Goal: Task Accomplishment & Management: Manage account settings

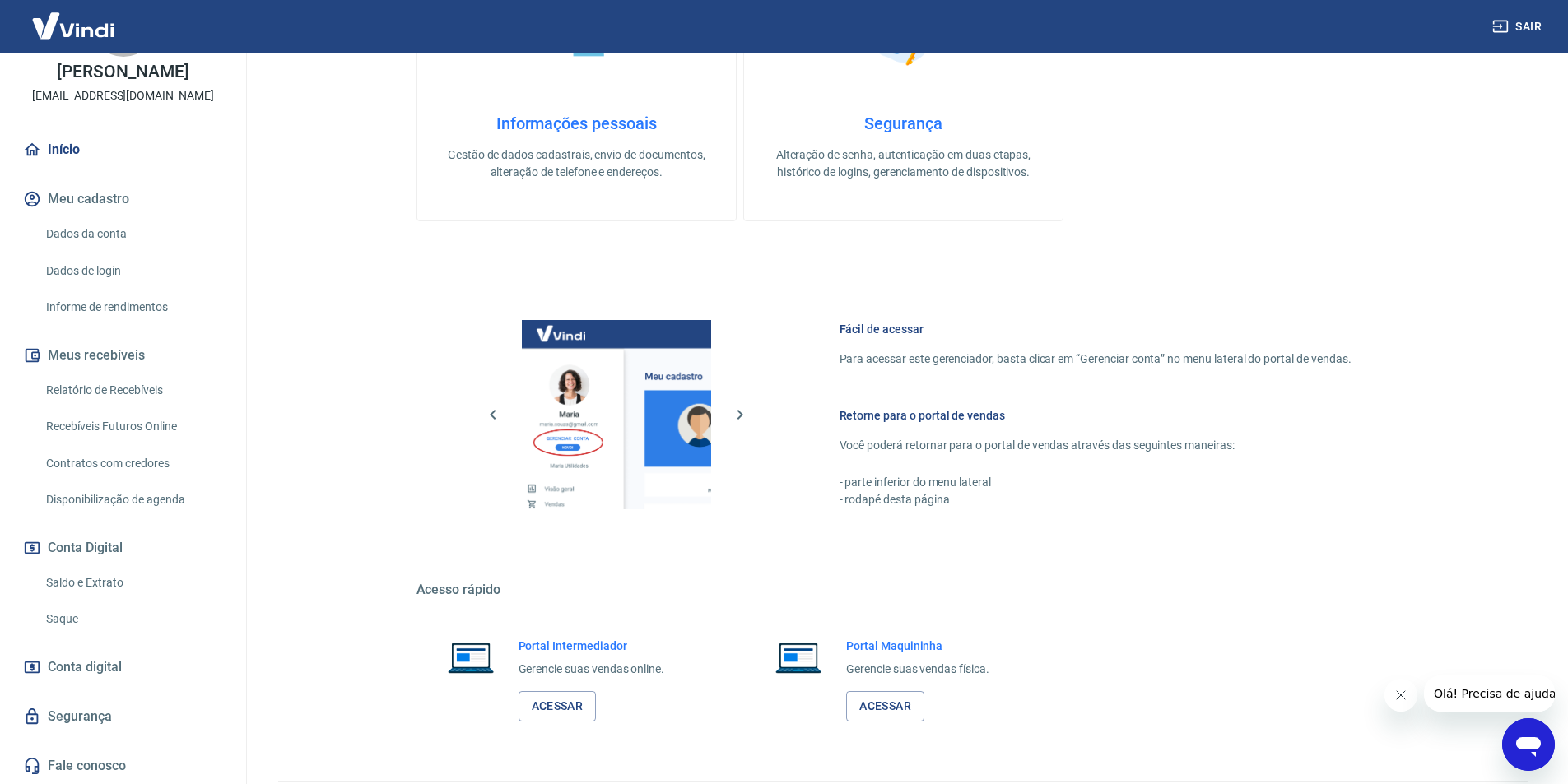
scroll to position [499, 0]
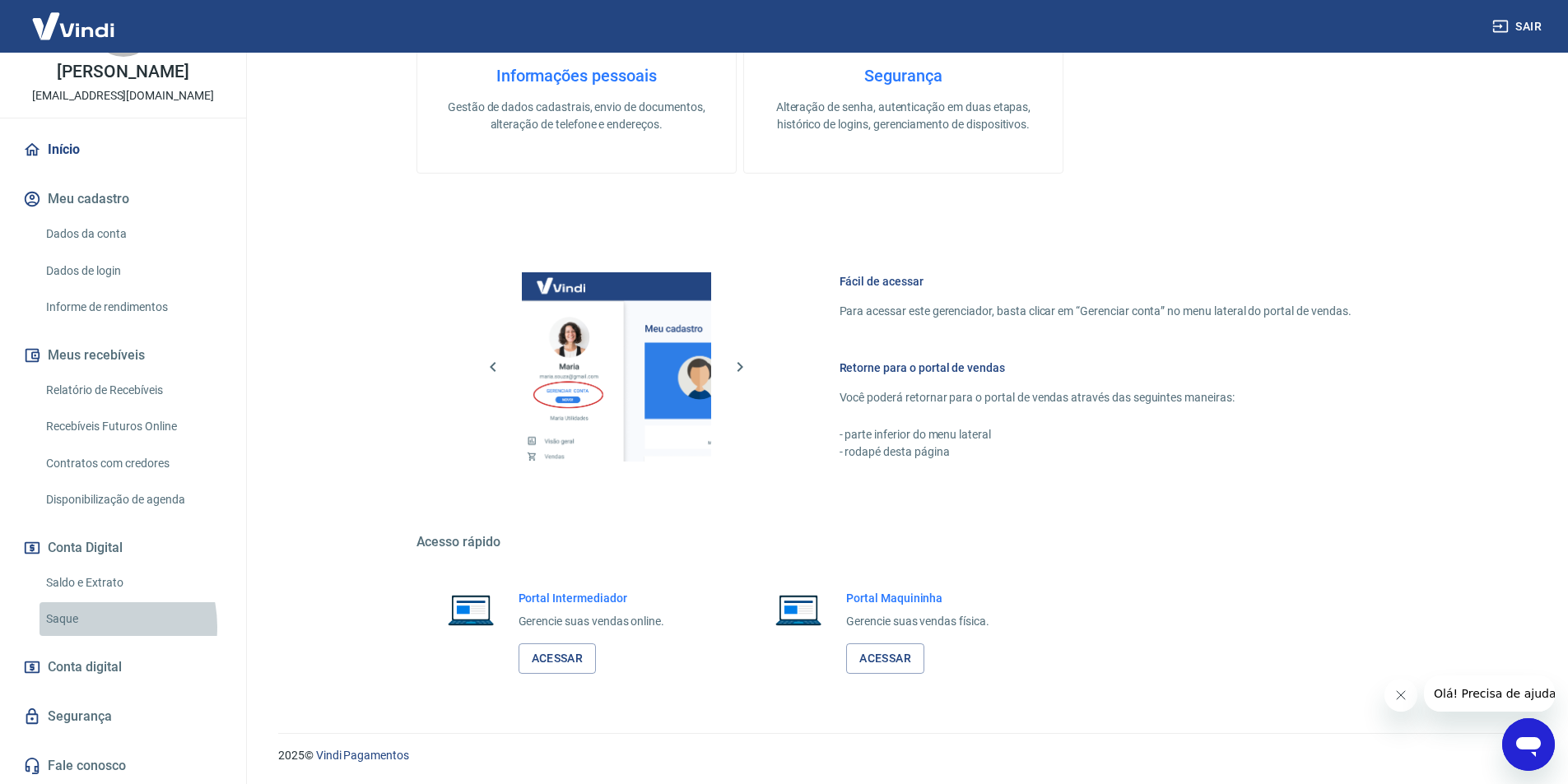
click at [85, 627] on link "Saque" at bounding box center [132, 619] width 187 height 34
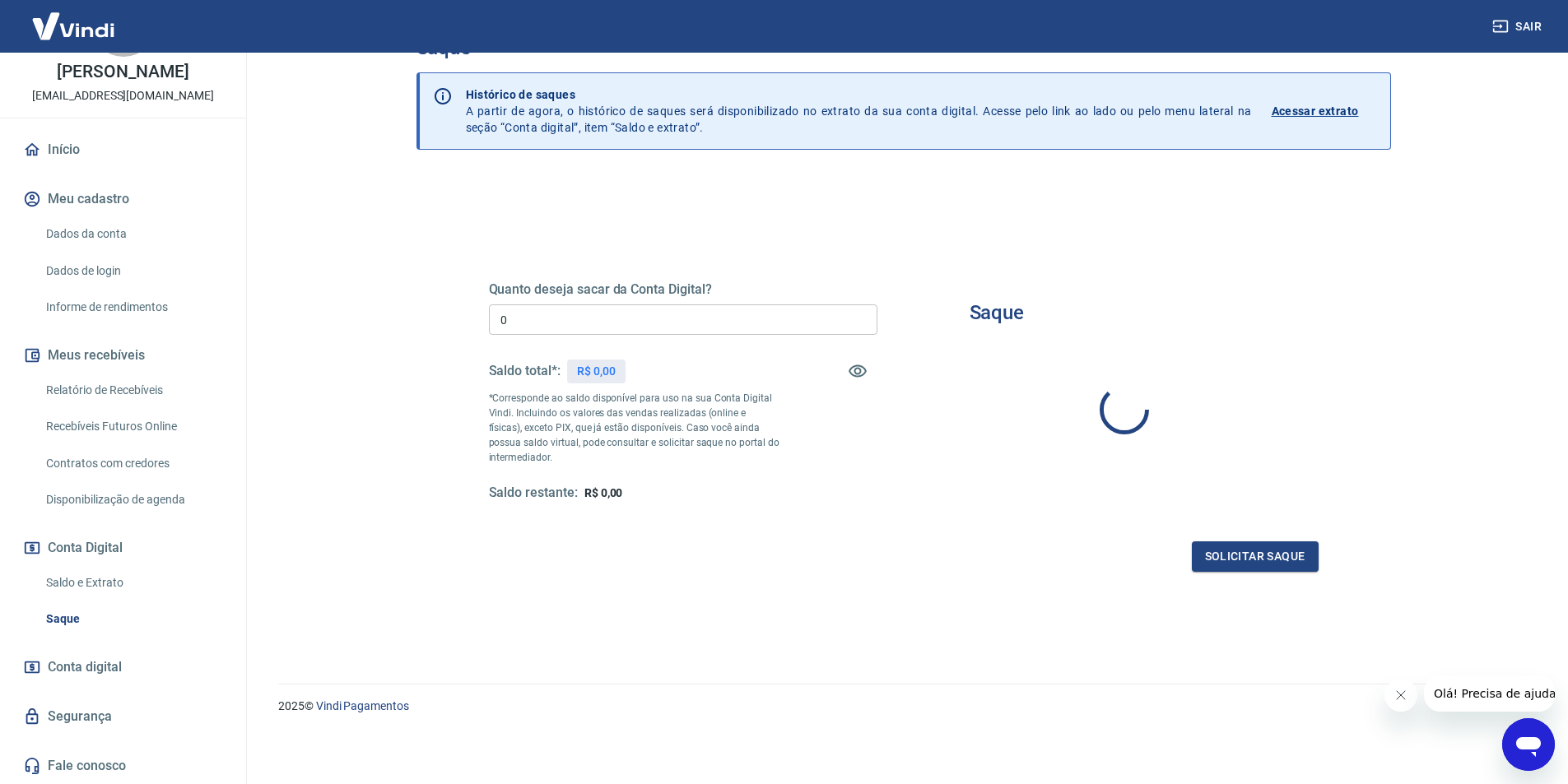
type input "R$ 0,00"
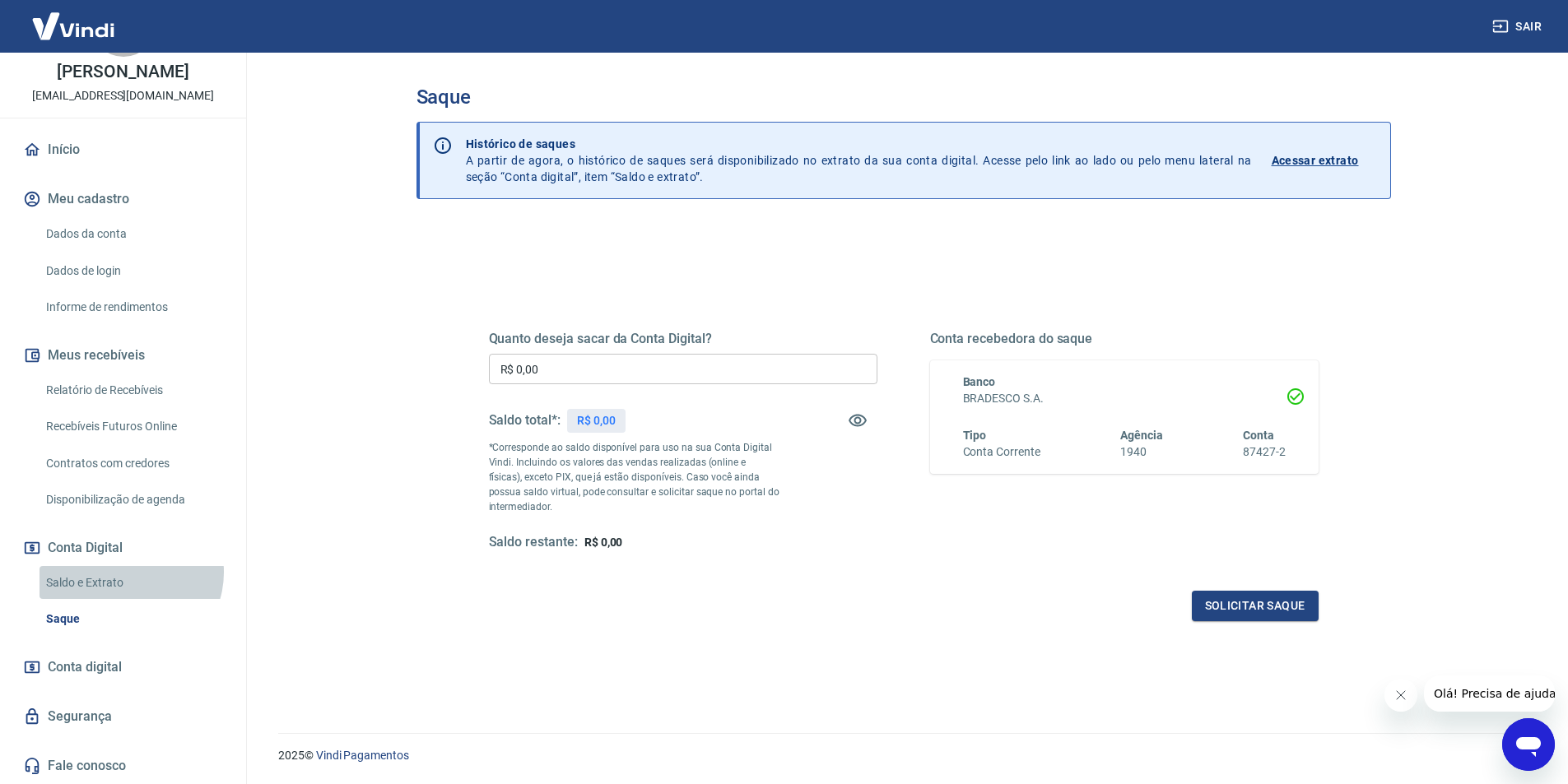
click at [130, 572] on link "Saldo e Extrato" at bounding box center [132, 583] width 187 height 34
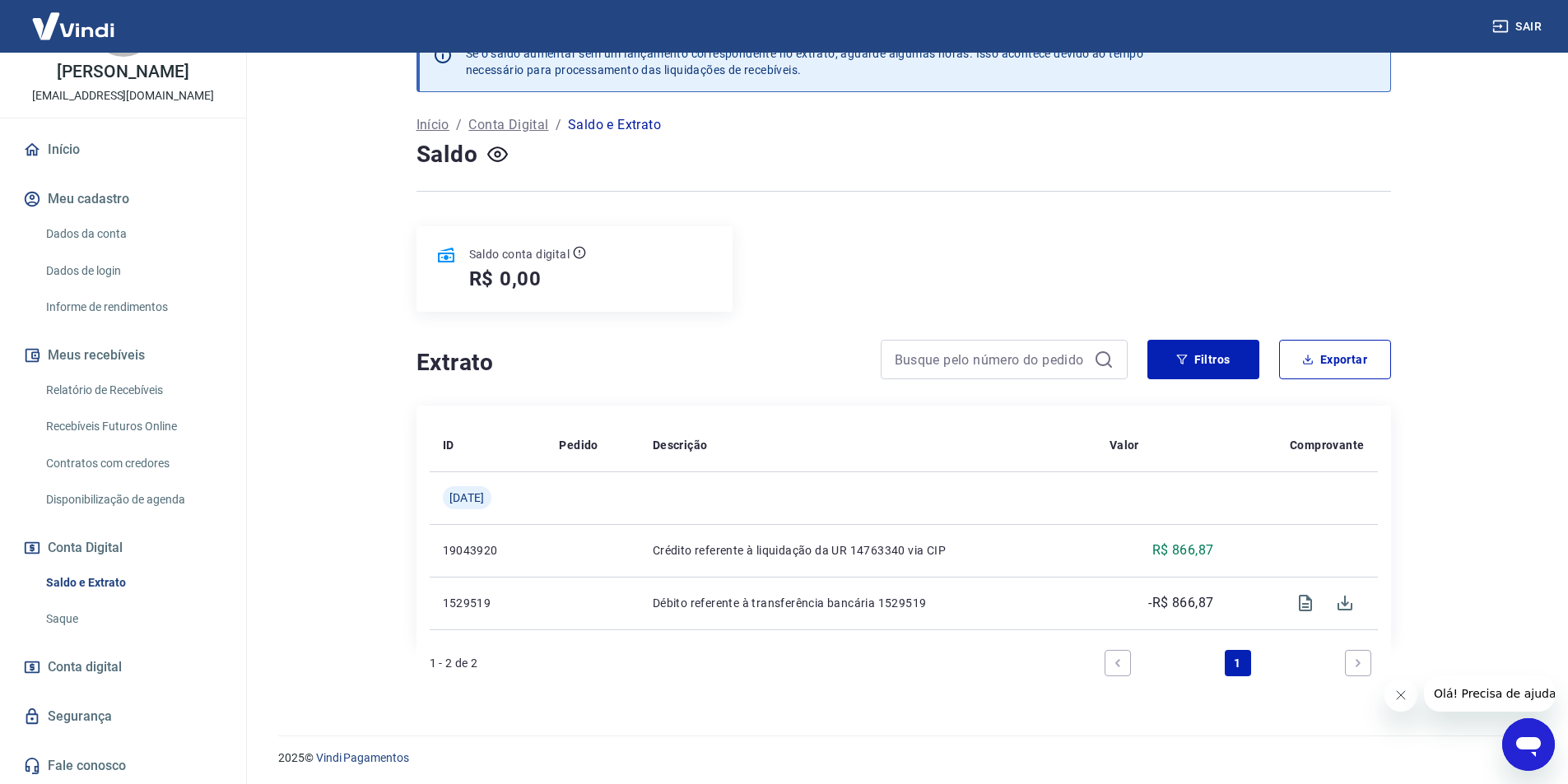
scroll to position [44, 0]
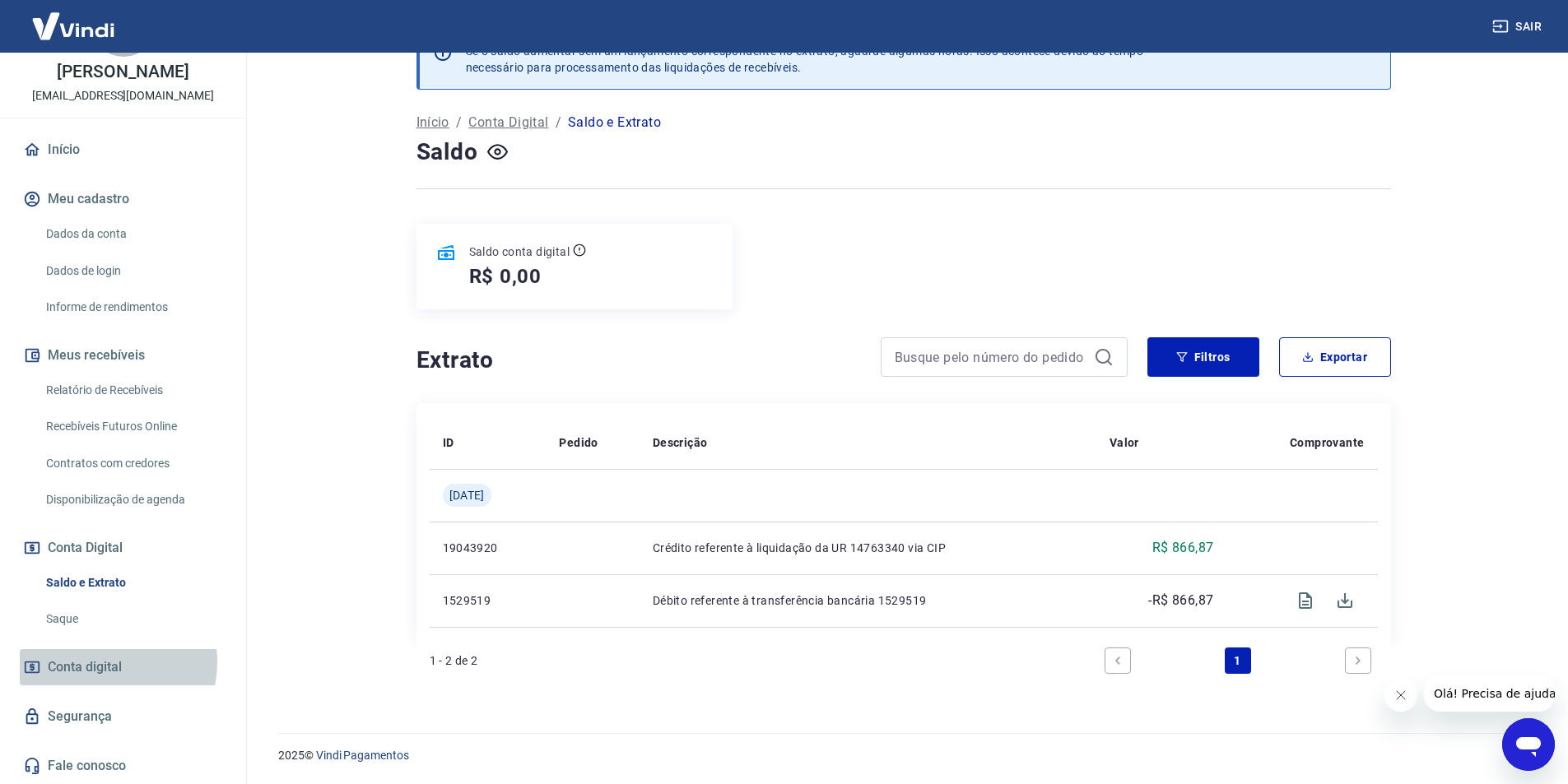
click at [95, 661] on span "Conta digital" at bounding box center [84, 667] width 74 height 23
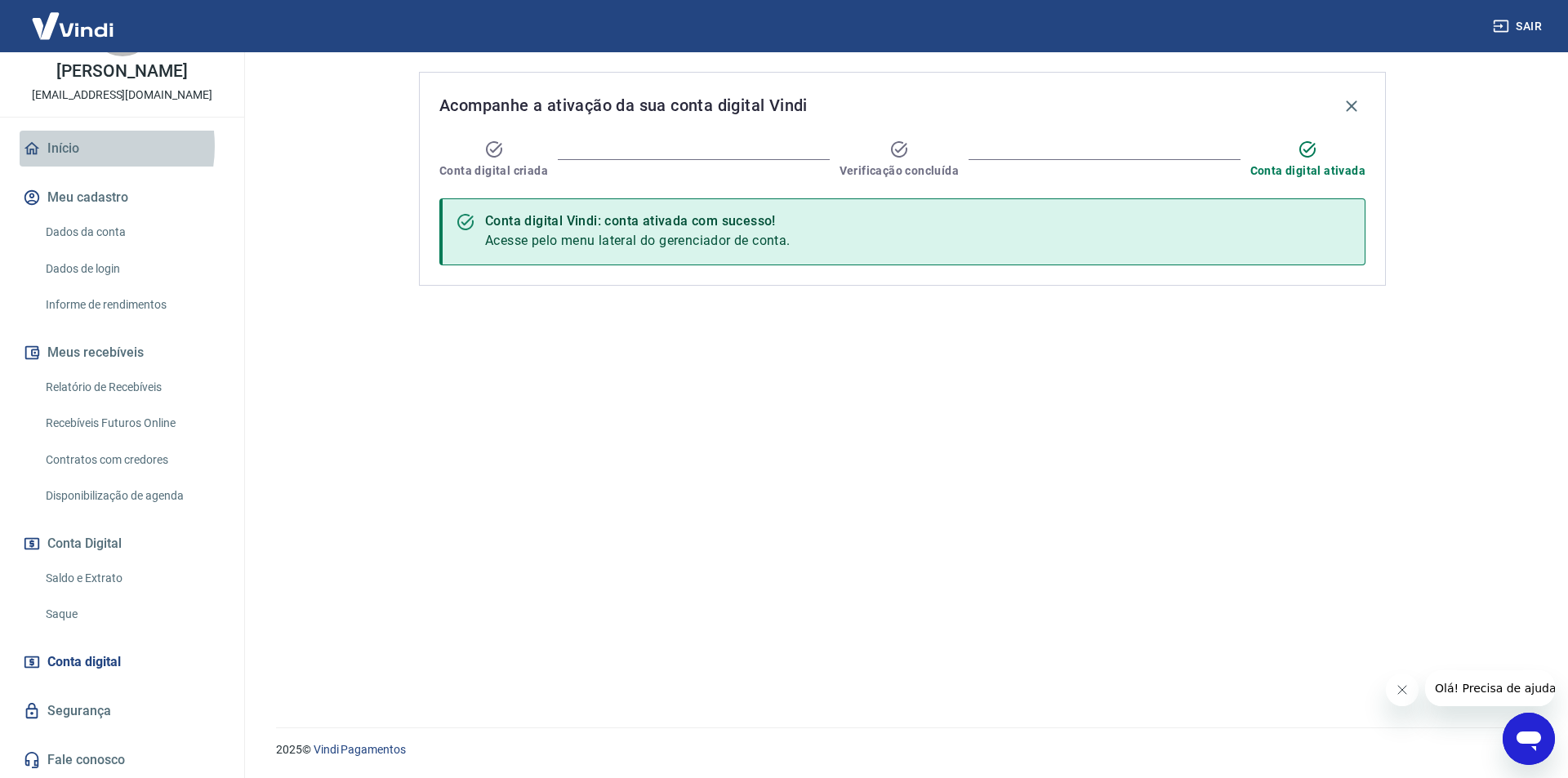
click at [74, 146] on link "Início" at bounding box center [122, 148] width 205 height 35
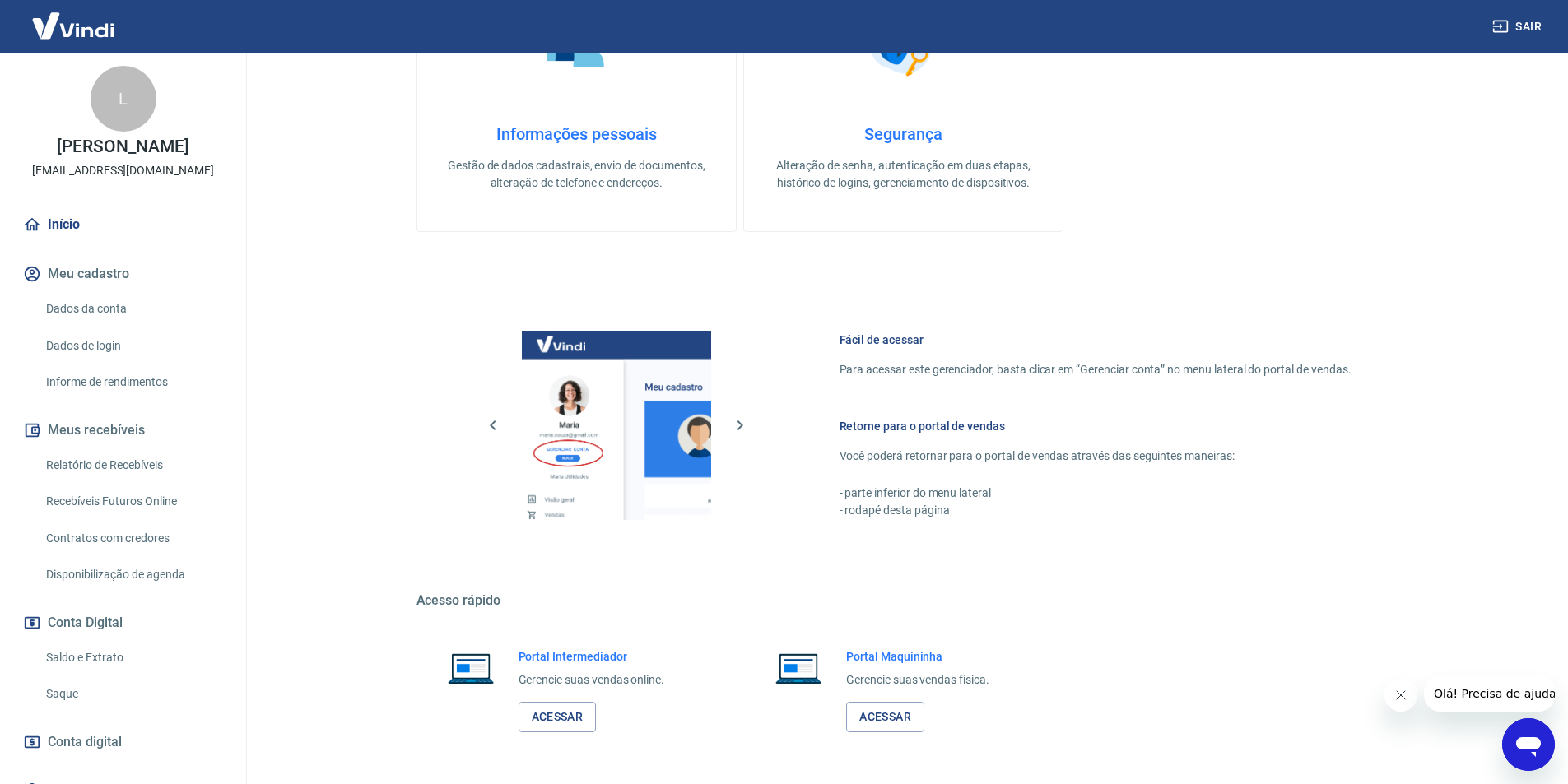
scroll to position [412, 0]
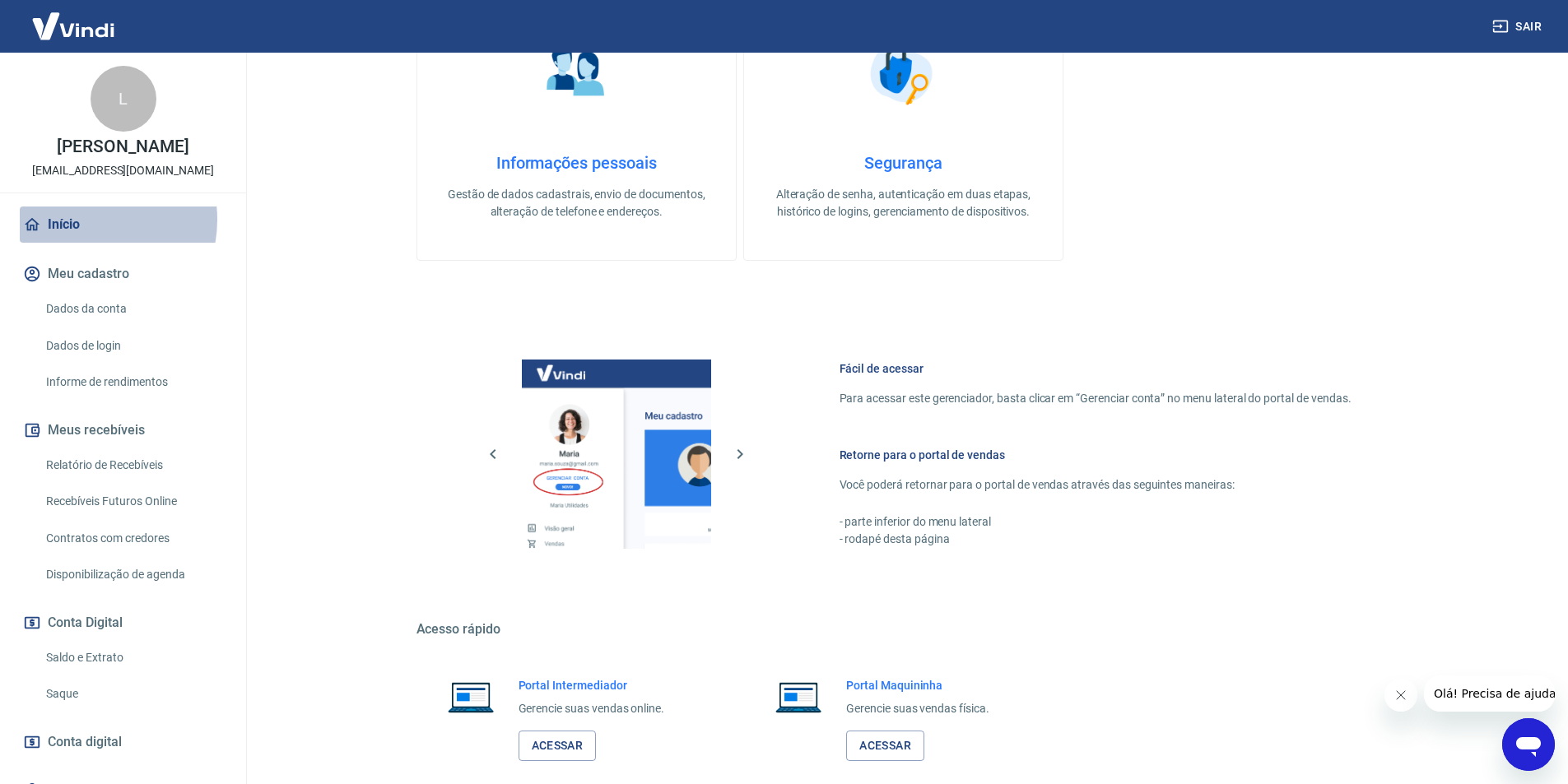
click at [86, 219] on link "Início" at bounding box center [123, 224] width 207 height 36
click at [155, 434] on button "Meus recebíveis" at bounding box center [123, 429] width 207 height 36
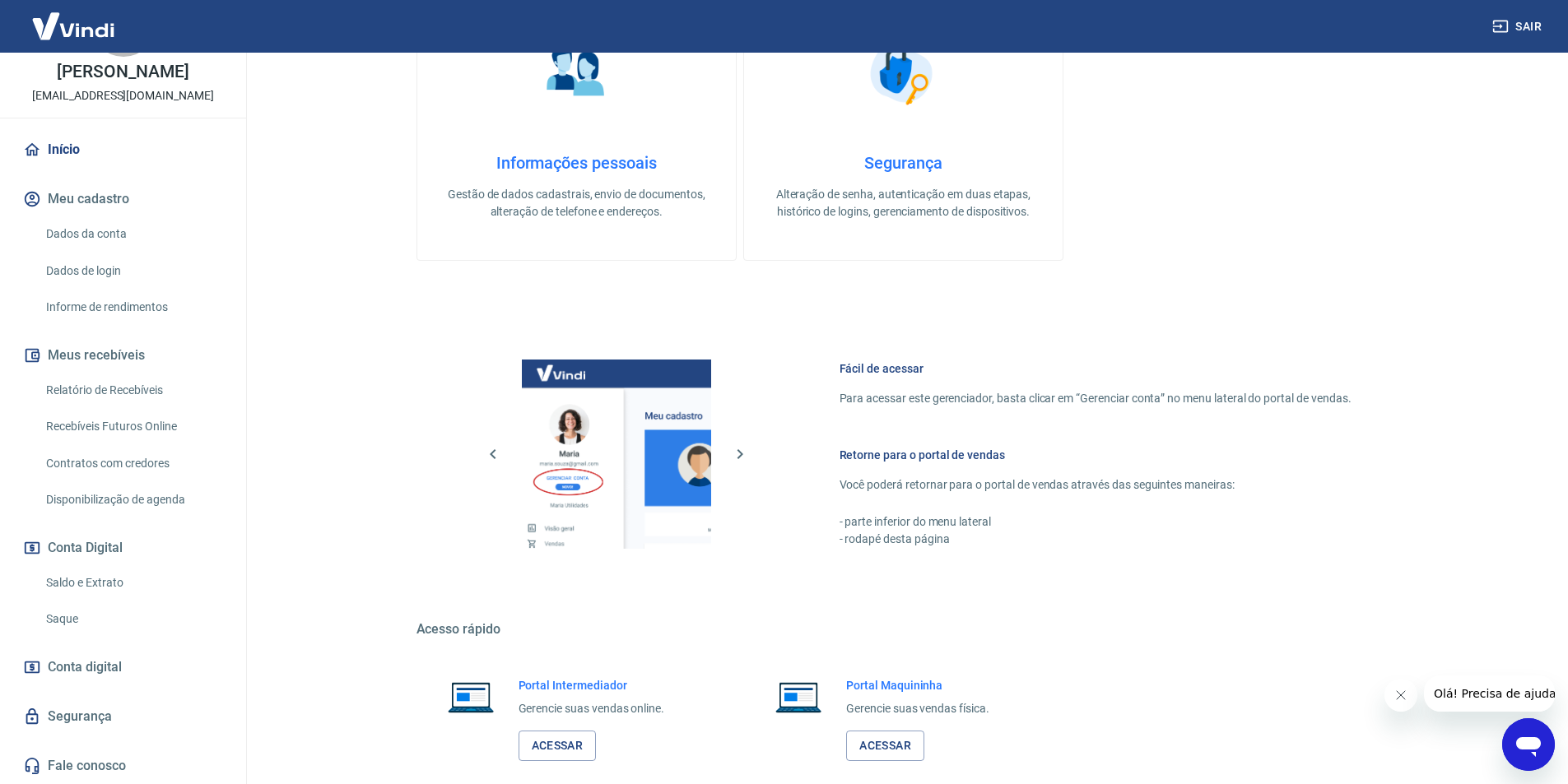
click at [108, 663] on span "Conta digital" at bounding box center [84, 667] width 74 height 23
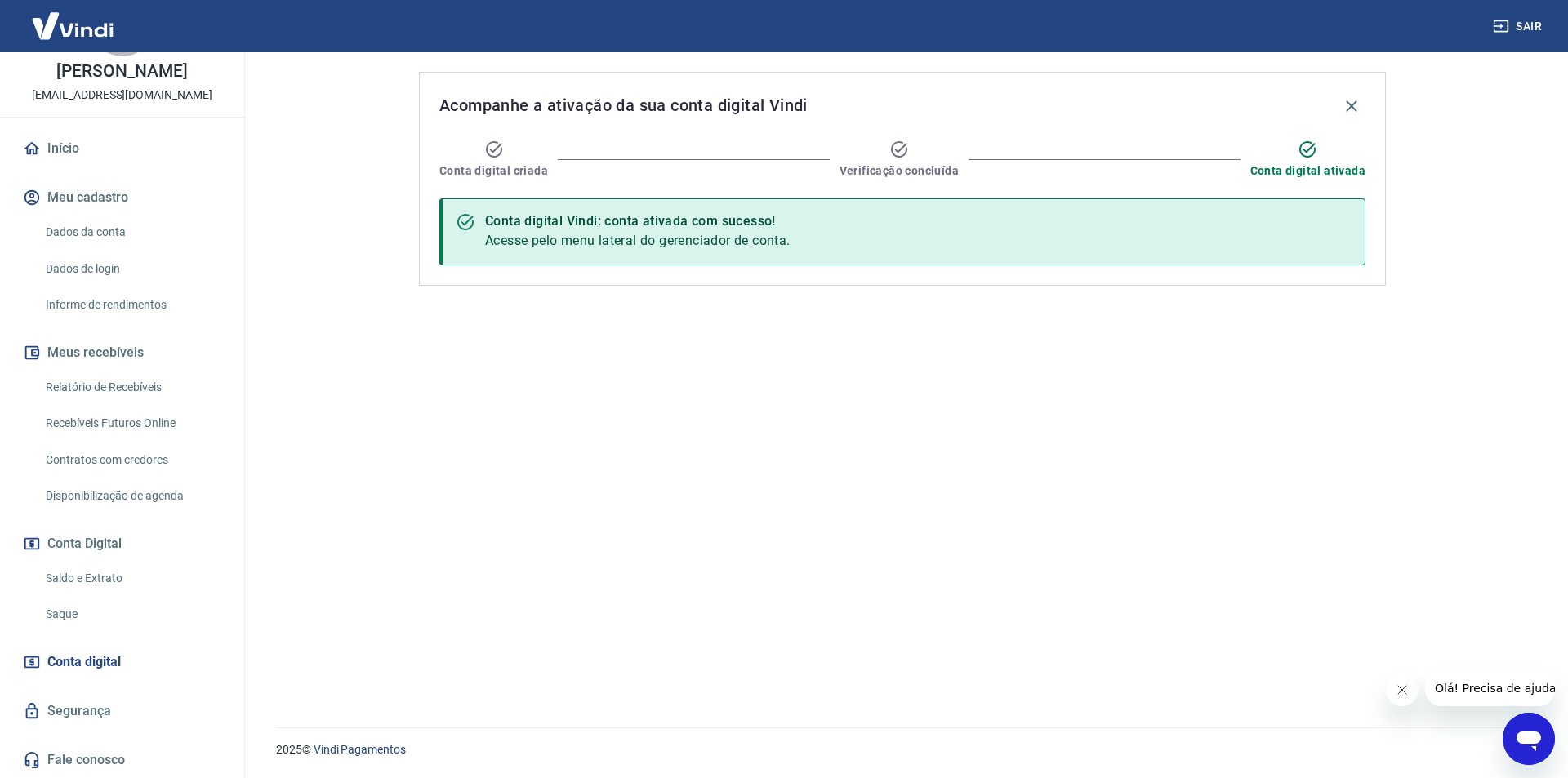
click at [107, 658] on span "Conta digital" at bounding box center [83, 662] width 74 height 23
click at [70, 533] on button "Conta Digital" at bounding box center [122, 543] width 205 height 35
click at [75, 355] on button "Meus recebíveis" at bounding box center [122, 352] width 205 height 35
click at [120, 385] on link "Relatório de Recebíveis" at bounding box center [131, 387] width 185 height 34
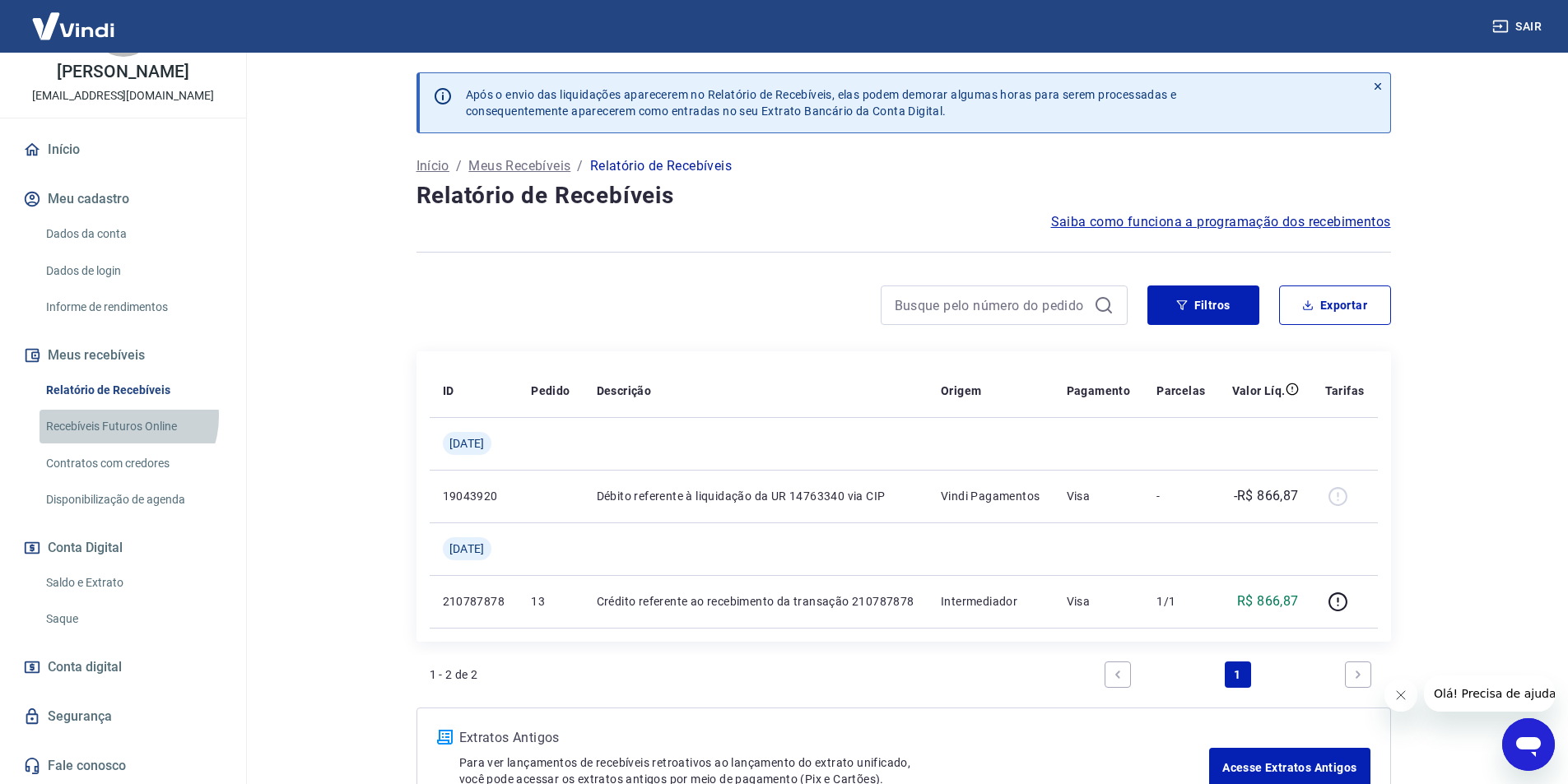
click at [120, 417] on link "Recebíveis Futuros Online" at bounding box center [132, 426] width 187 height 34
click at [146, 501] on link "Disponibilização de agenda" at bounding box center [132, 500] width 187 height 34
